Goal: Find specific page/section: Find specific page/section

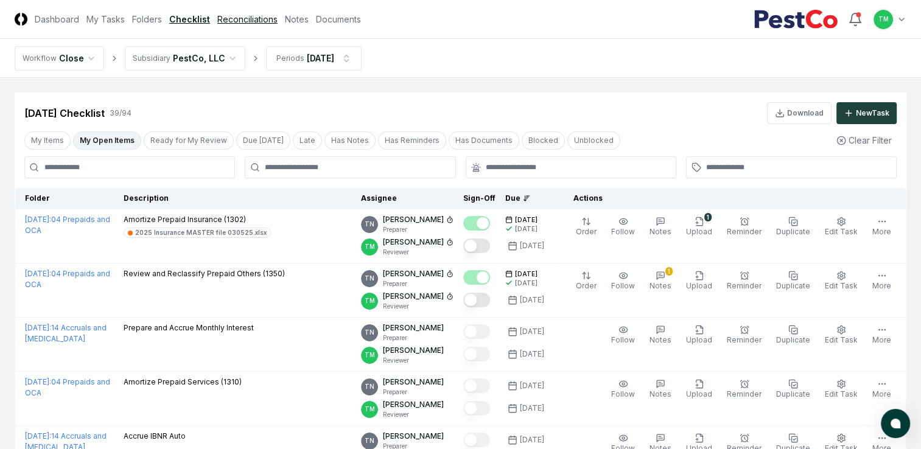
click at [247, 15] on link "Reconciliations" at bounding box center [247, 19] width 60 height 13
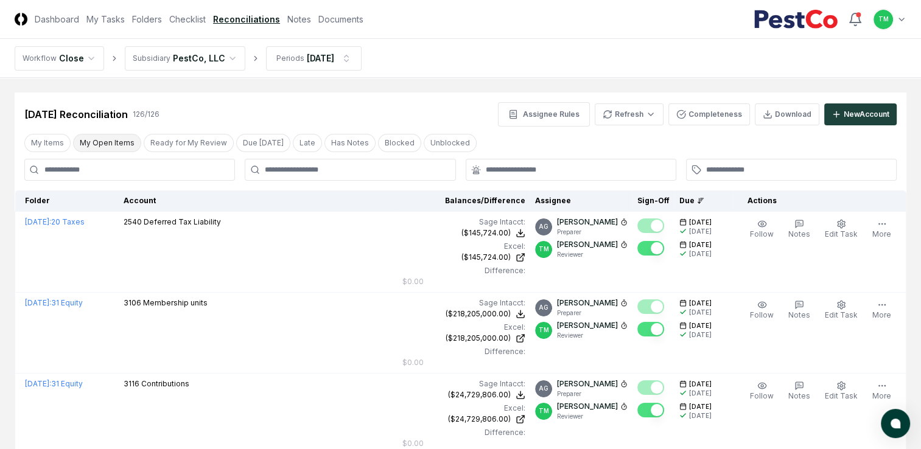
click at [102, 142] on button "My Open Items" at bounding box center [107, 143] width 68 height 18
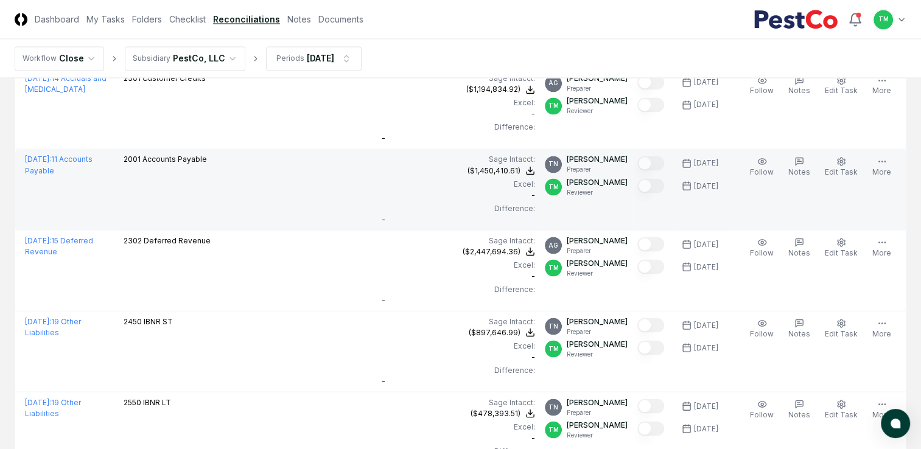
scroll to position [2237, 0]
